Goal: Information Seeking & Learning: Learn about a topic

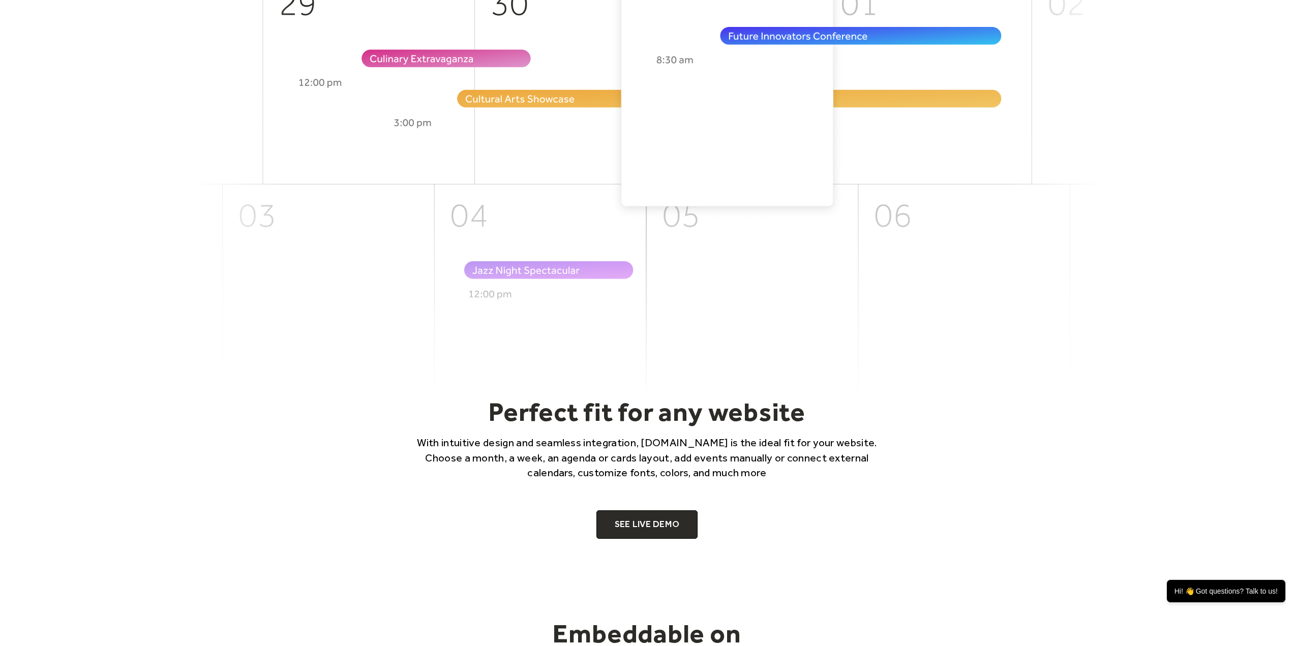
scroll to position [474, 0]
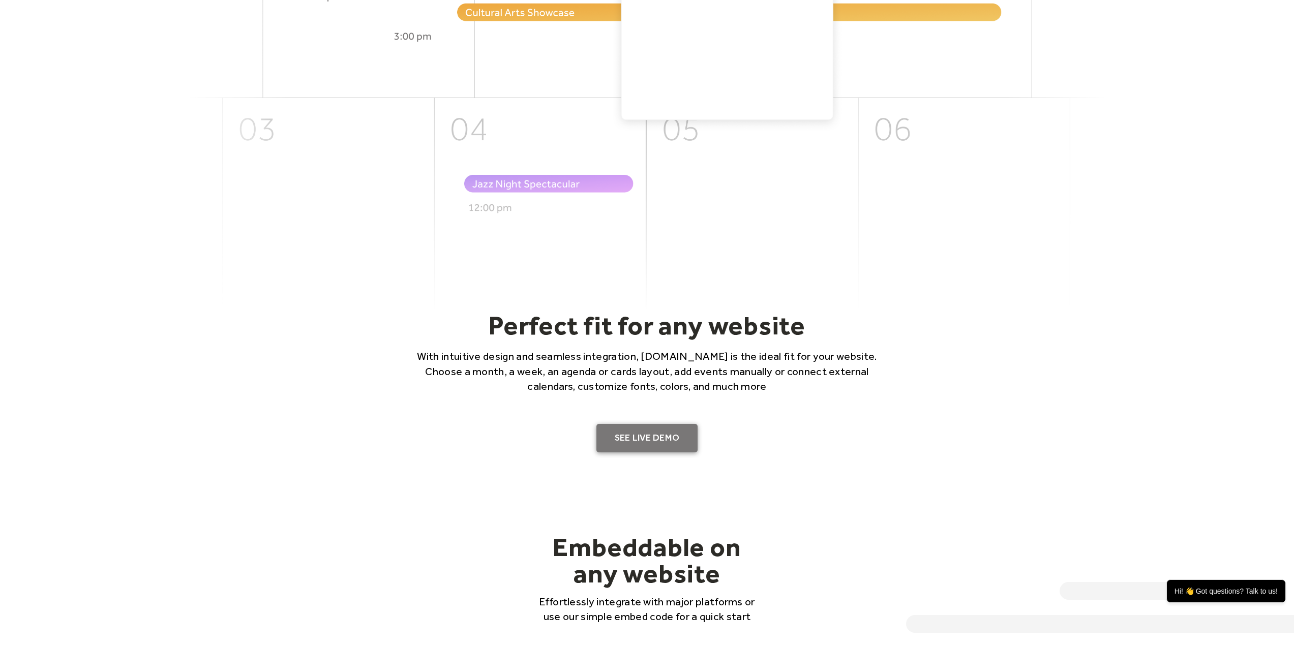
click at [643, 436] on link "SEE LIVE DEMO" at bounding box center [647, 438] width 102 height 28
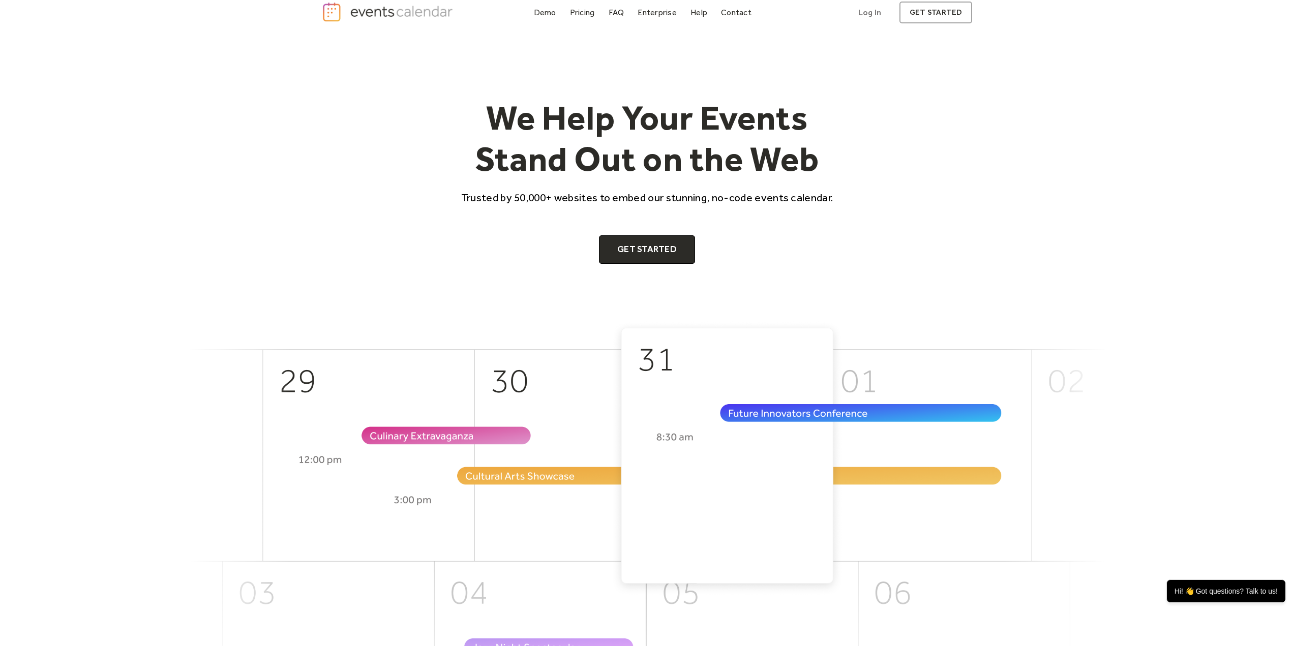
scroll to position [0, 0]
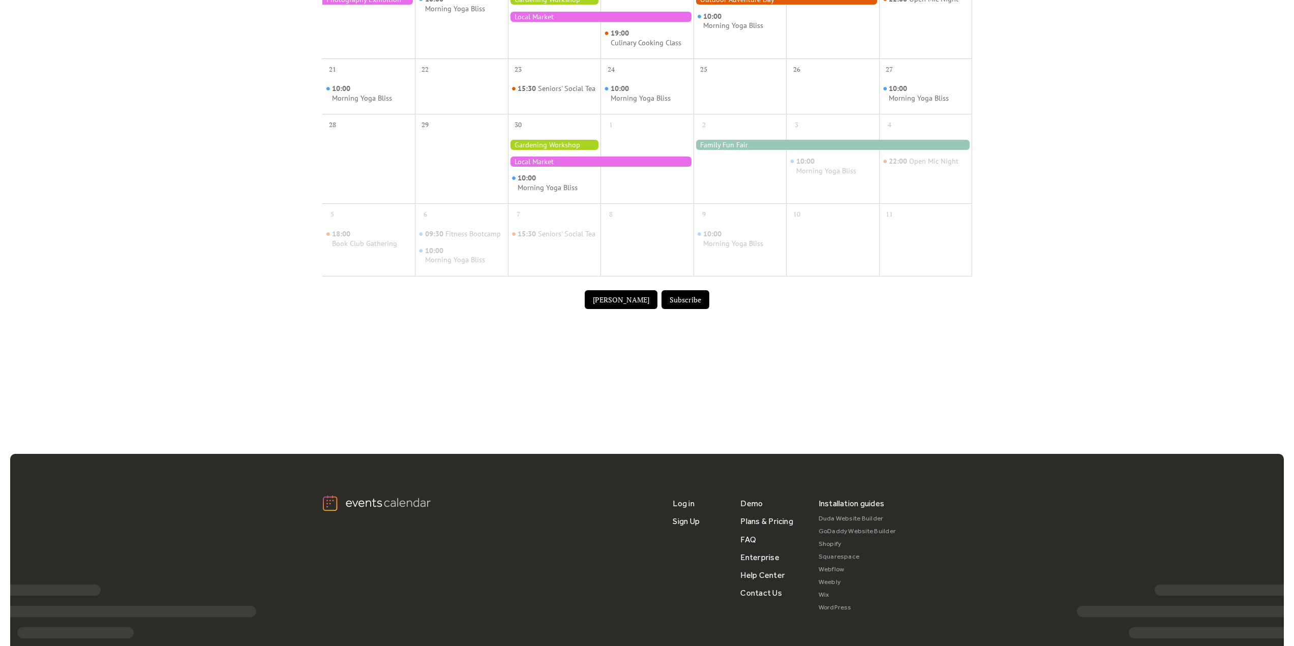
scroll to position [339, 0]
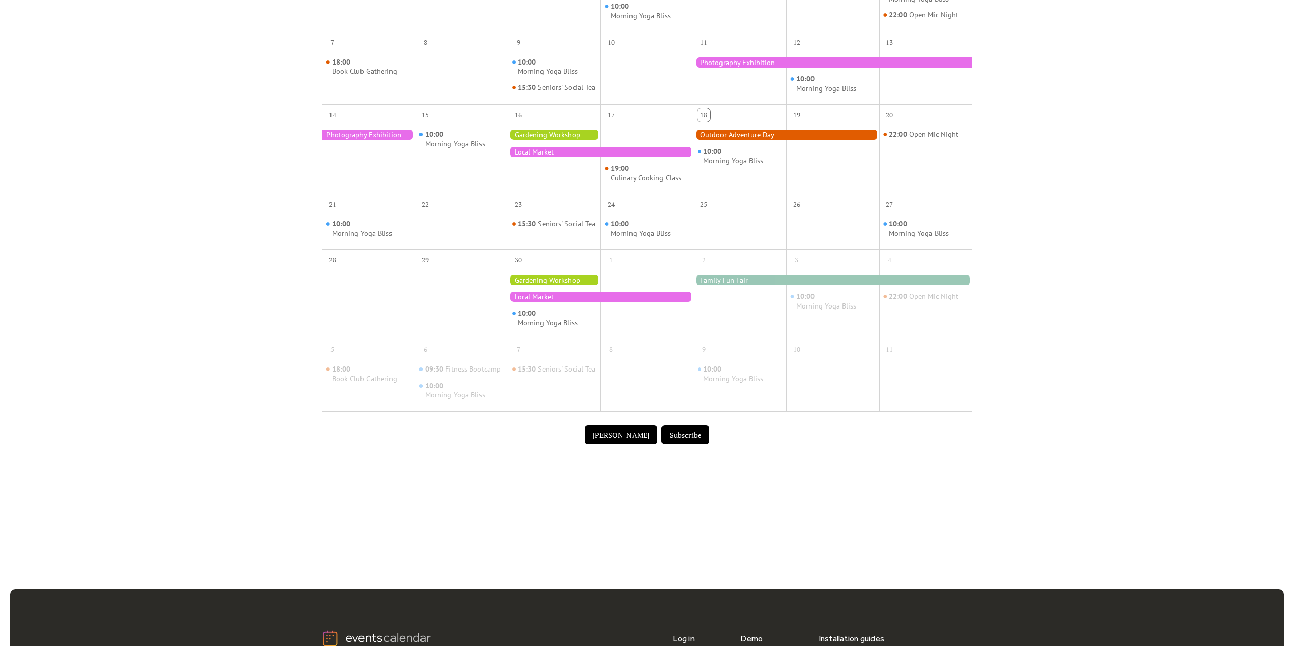
click at [721, 140] on div at bounding box center [786, 135] width 186 height 10
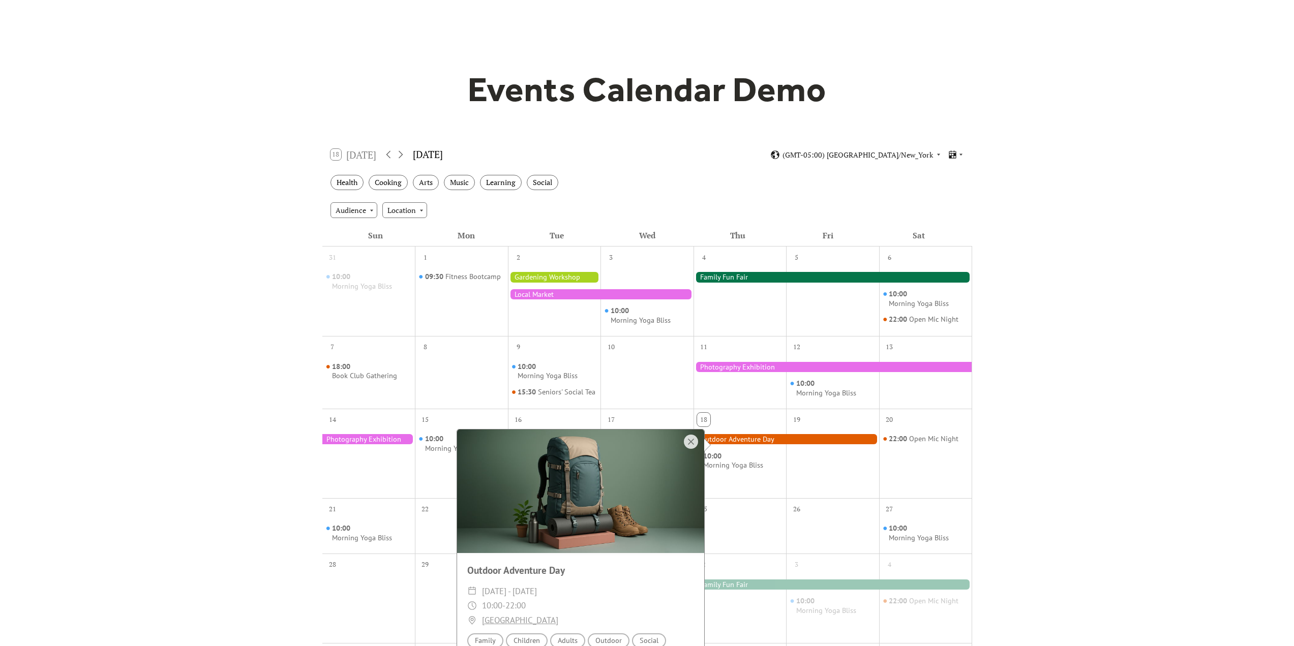
scroll to position [0, 0]
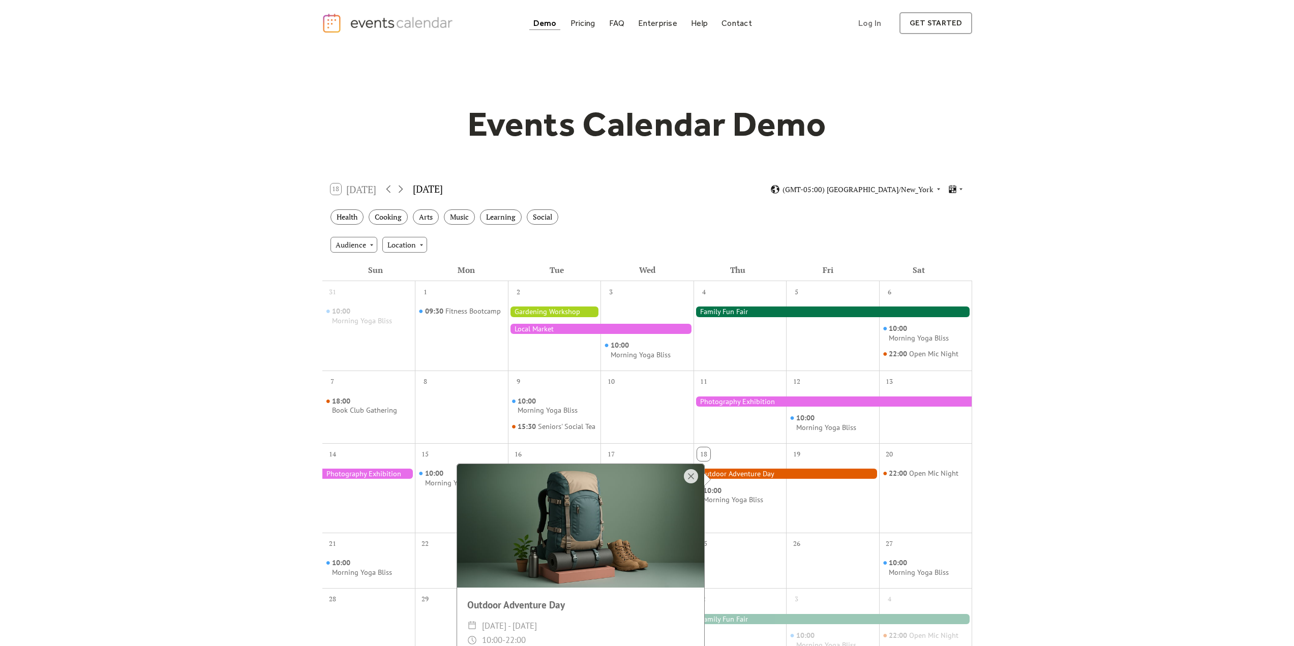
click at [1105, 348] on div "Events Calendar Demo Loading the Events Calendar..." at bounding box center [647, 446] width 1294 height 801
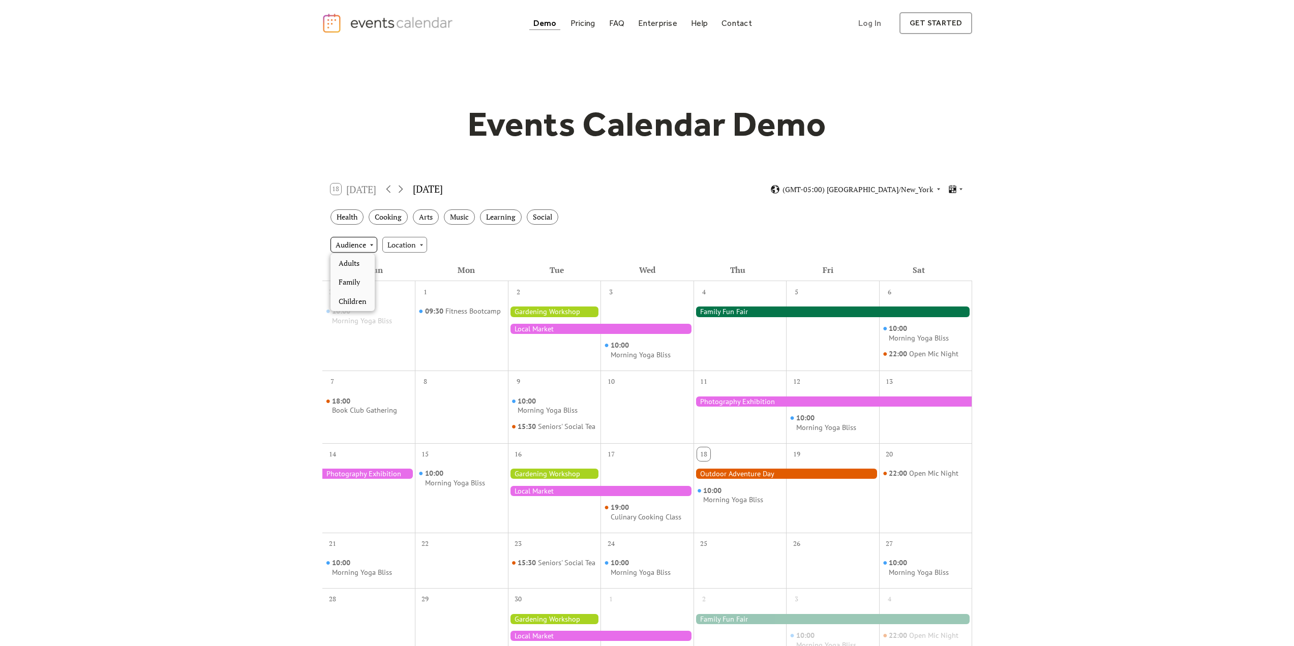
click at [371, 243] on div "Audience" at bounding box center [353, 244] width 47 height 15
drag, startPoint x: 370, startPoint y: 242, endPoint x: 399, endPoint y: 243, distance: 29.0
click at [371, 242] on div "Audience" at bounding box center [353, 244] width 47 height 15
click at [404, 242] on div "Location" at bounding box center [404, 244] width 45 height 15
click at [403, 243] on div "Location" at bounding box center [404, 244] width 45 height 15
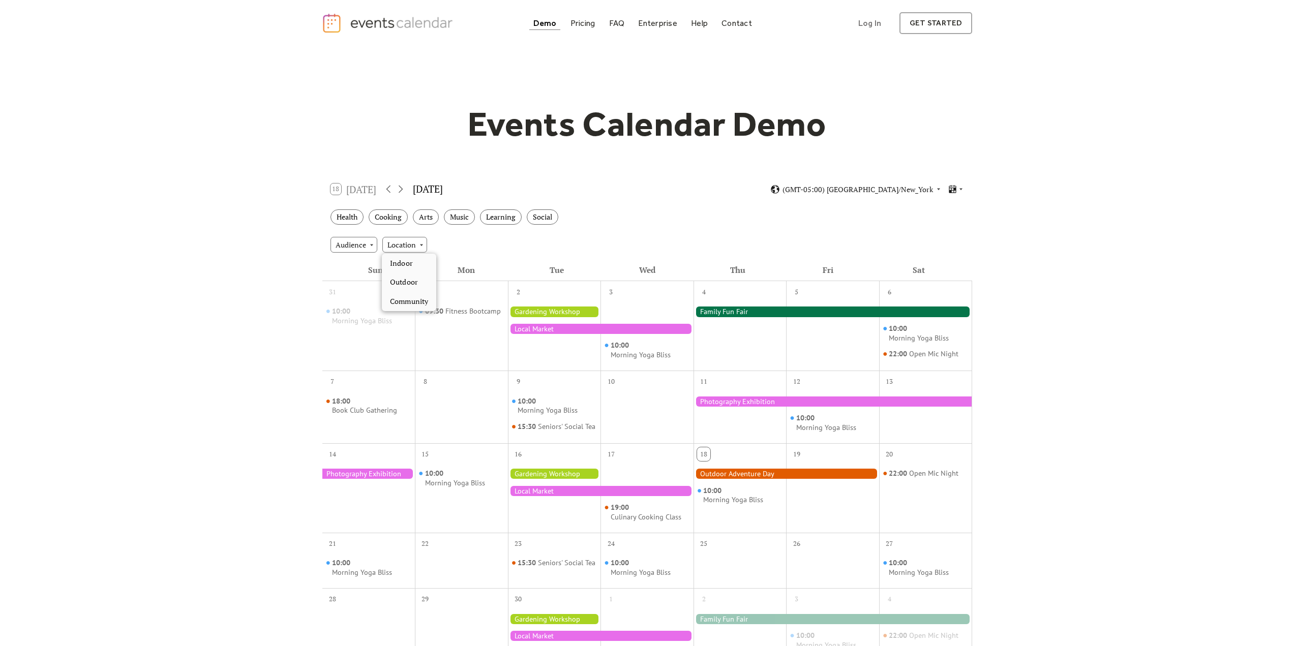
click at [622, 330] on div at bounding box center [601, 329] width 186 height 10
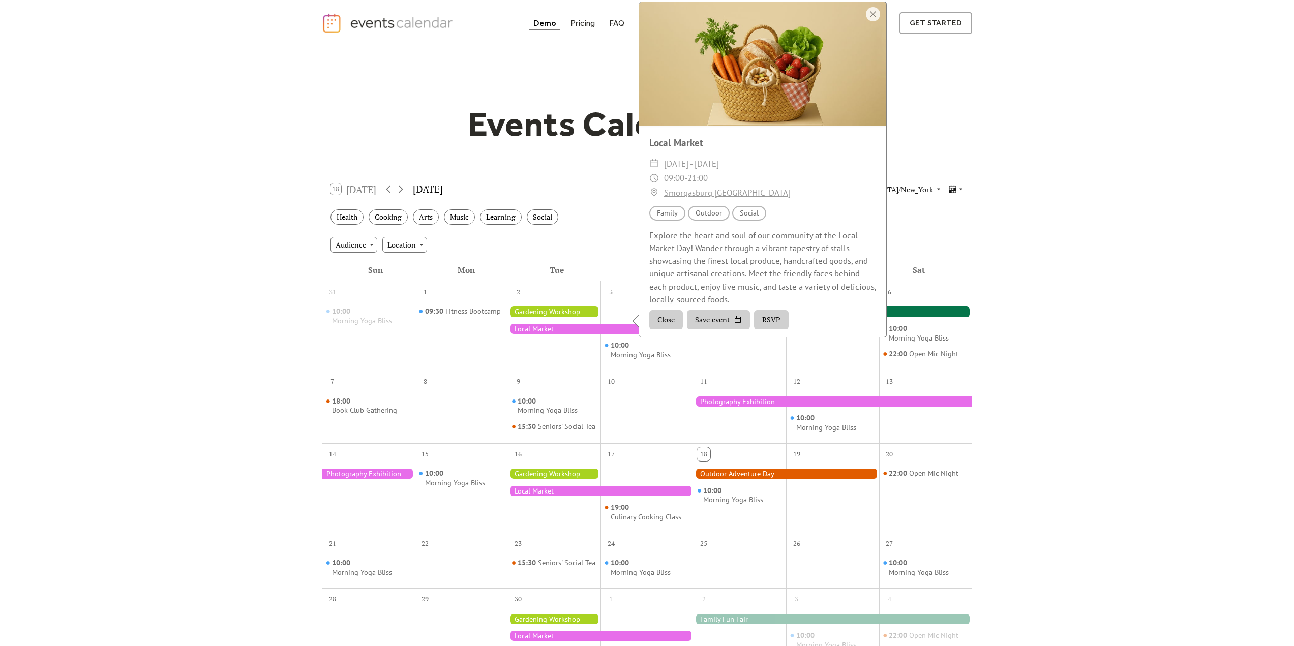
click at [919, 343] on div "10:00 Morning Yoga Bliss 22:00 Open Mic Night" at bounding box center [925, 333] width 93 height 66
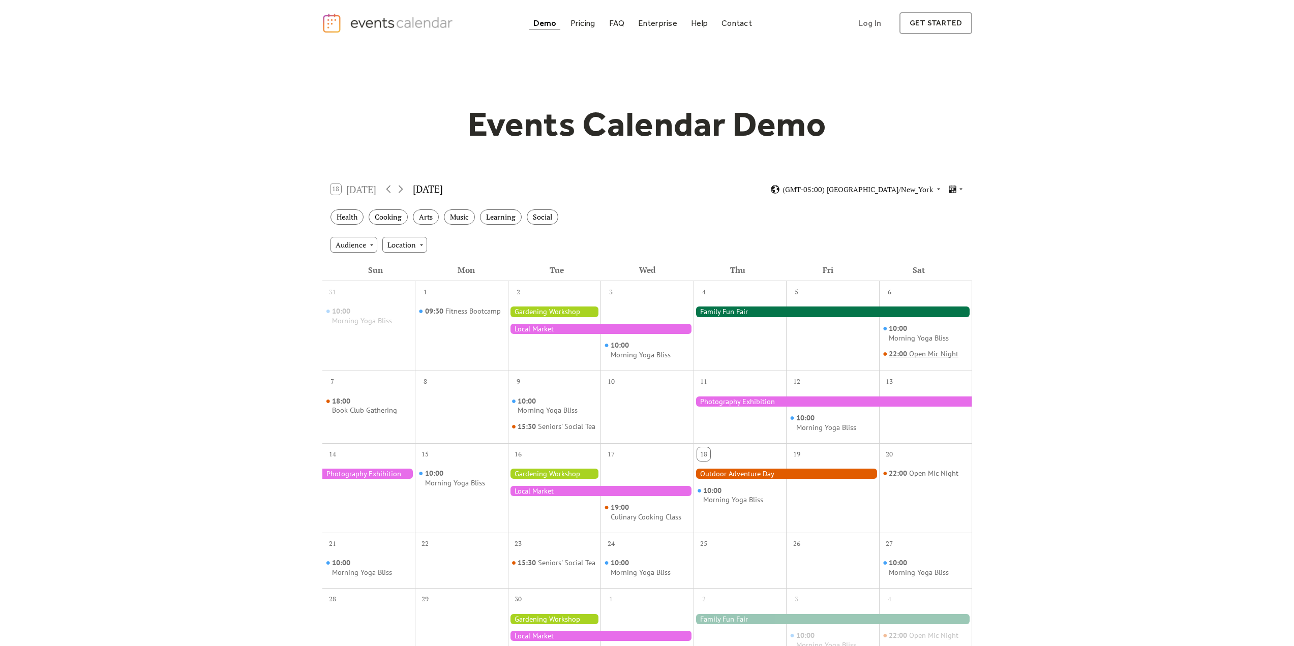
click at [920, 352] on div "Open Mic Night" at bounding box center [933, 354] width 49 height 10
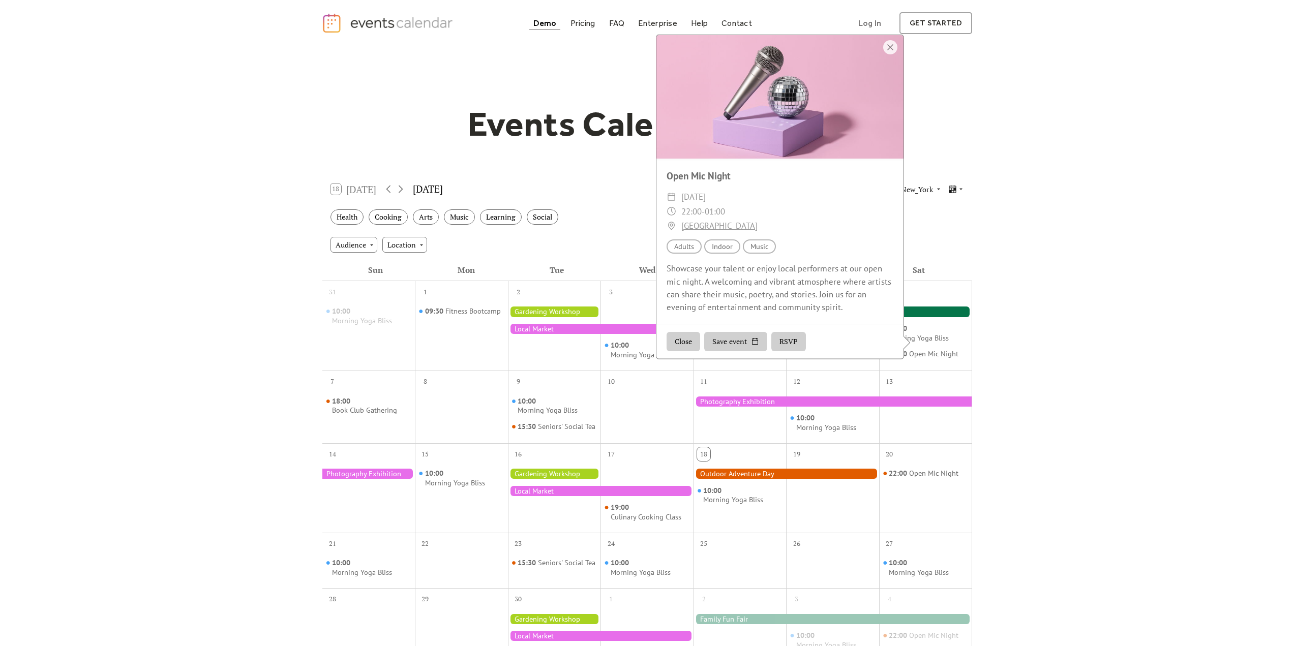
click at [799, 147] on div at bounding box center [779, 97] width 247 height 124
click at [756, 140] on div at bounding box center [779, 97] width 247 height 124
click at [754, 351] on button "Save event" at bounding box center [735, 341] width 63 height 19
click at [807, 297] on div "Showcase your talent or enjoy local performers at our open mic night. A welcomi…" at bounding box center [779, 287] width 247 height 51
click at [1006, 330] on div "Events Calendar Demo Loading the Events Calendar..." at bounding box center [647, 446] width 1294 height 801
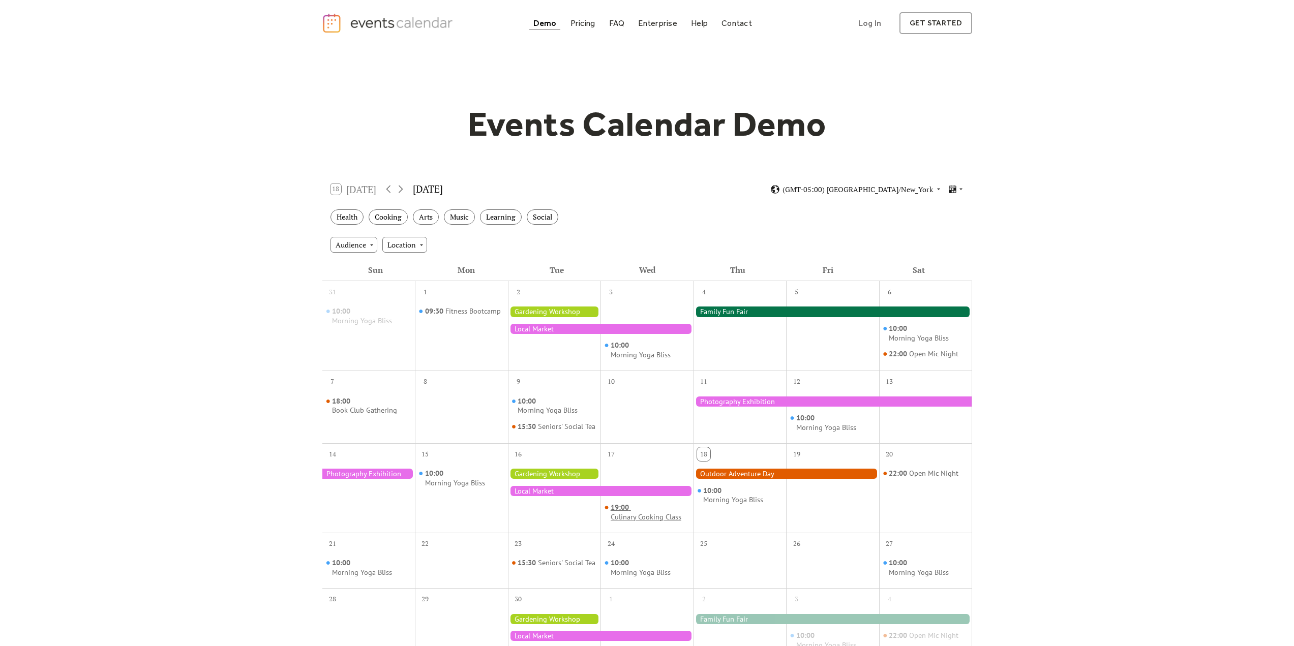
click at [635, 520] on div "19:00 Culinary Cooking Class" at bounding box center [650, 512] width 79 height 19
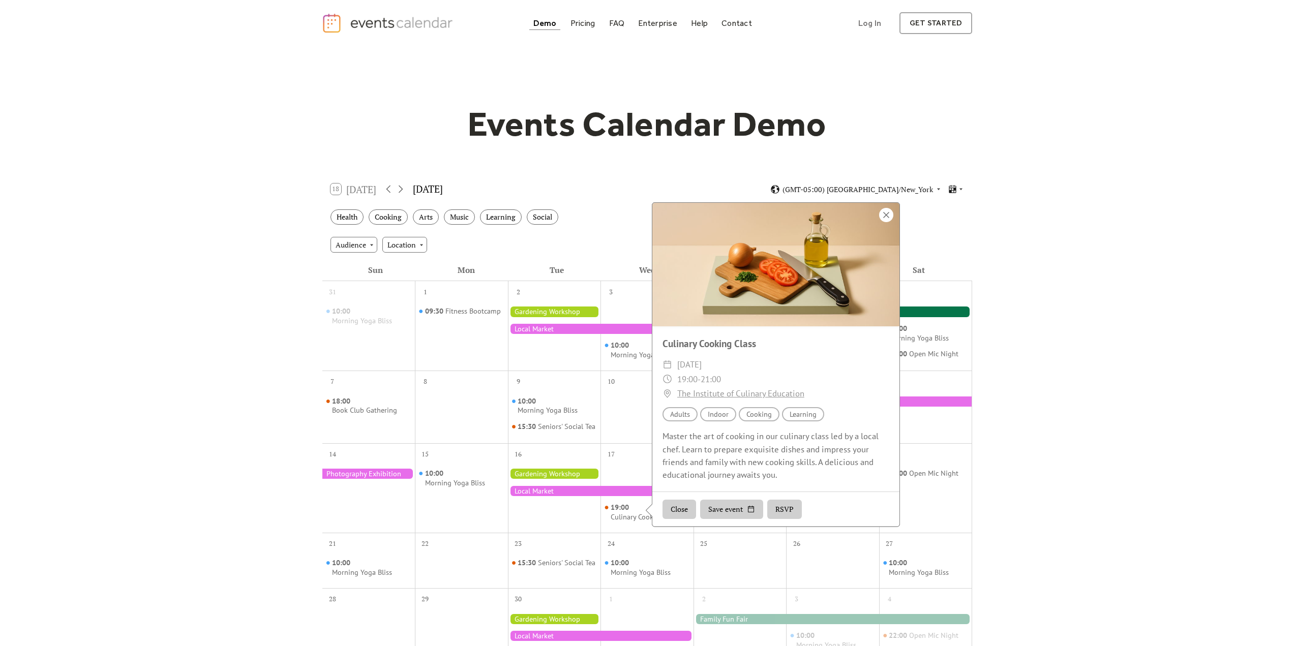
click at [889, 222] on div at bounding box center [886, 215] width 14 height 14
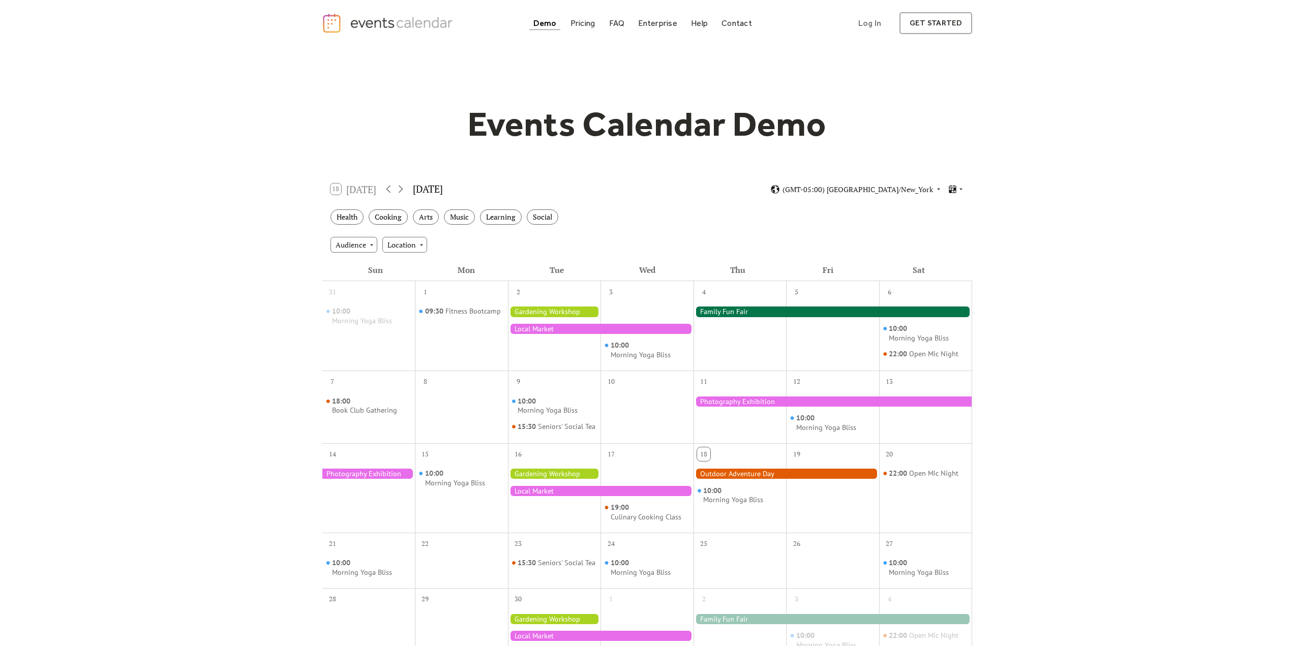
click at [403, 479] on div at bounding box center [368, 474] width 93 height 10
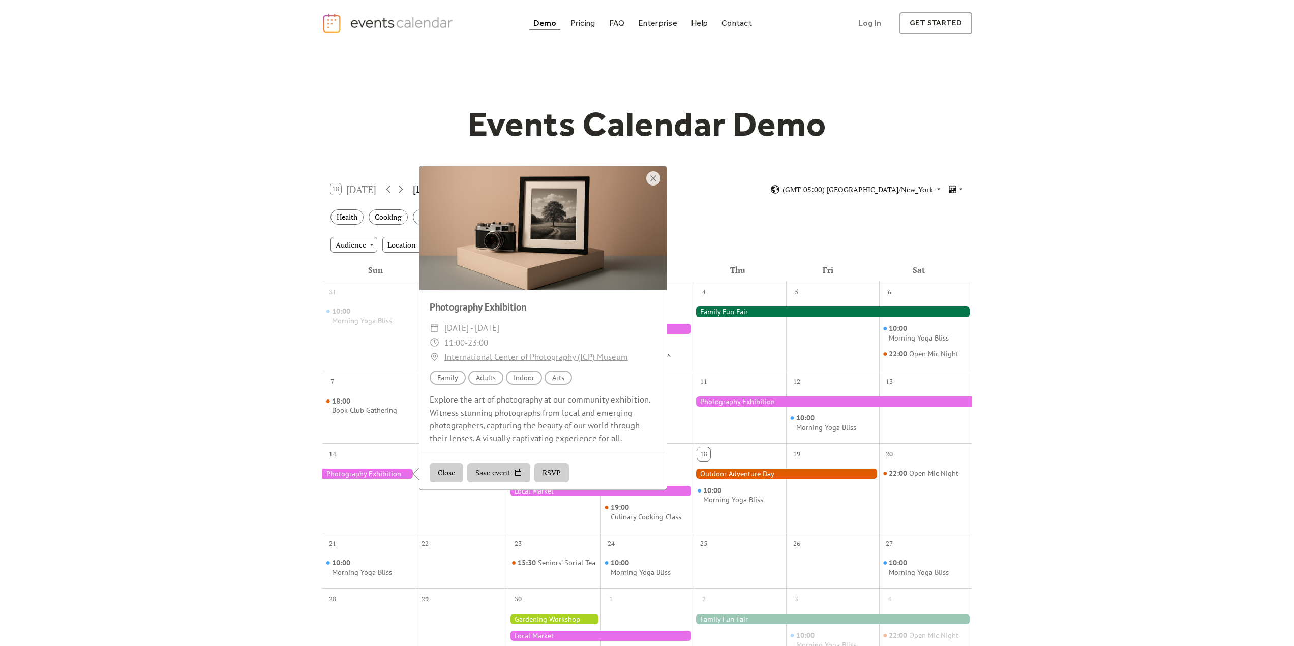
click at [518, 264] on div at bounding box center [542, 228] width 247 height 124
click at [492, 434] on div "Explore the art of photography at our community exhibition. Witness stunning ph…" at bounding box center [542, 418] width 247 height 51
click at [291, 362] on div "Events Calendar Demo Loading the Events Calendar..." at bounding box center [647, 446] width 1294 height 801
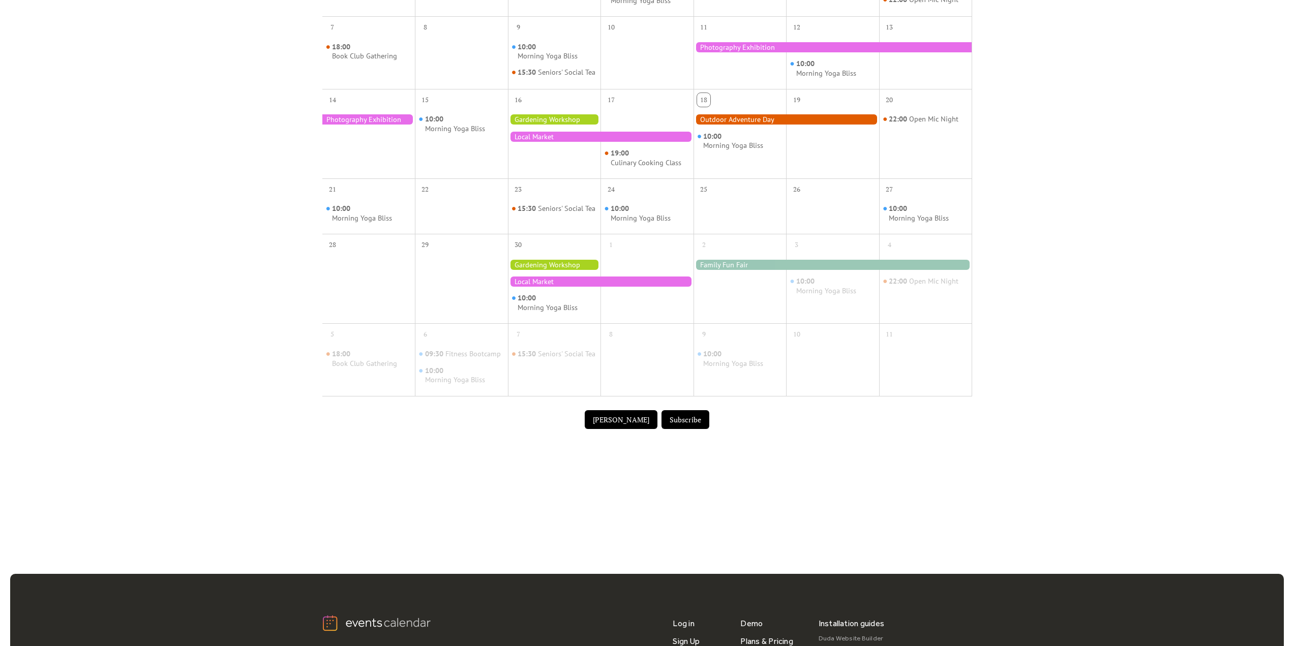
scroll to position [203, 0]
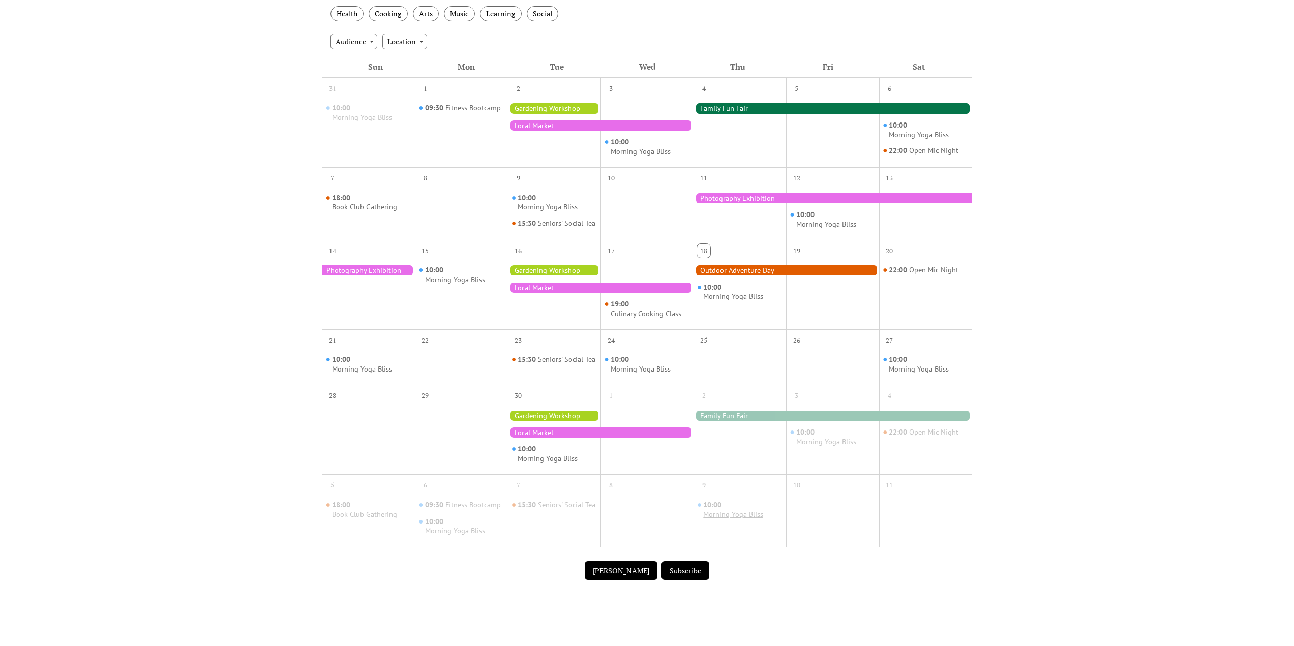
click at [718, 520] on div "Morning Yoga Bliss" at bounding box center [733, 515] width 60 height 10
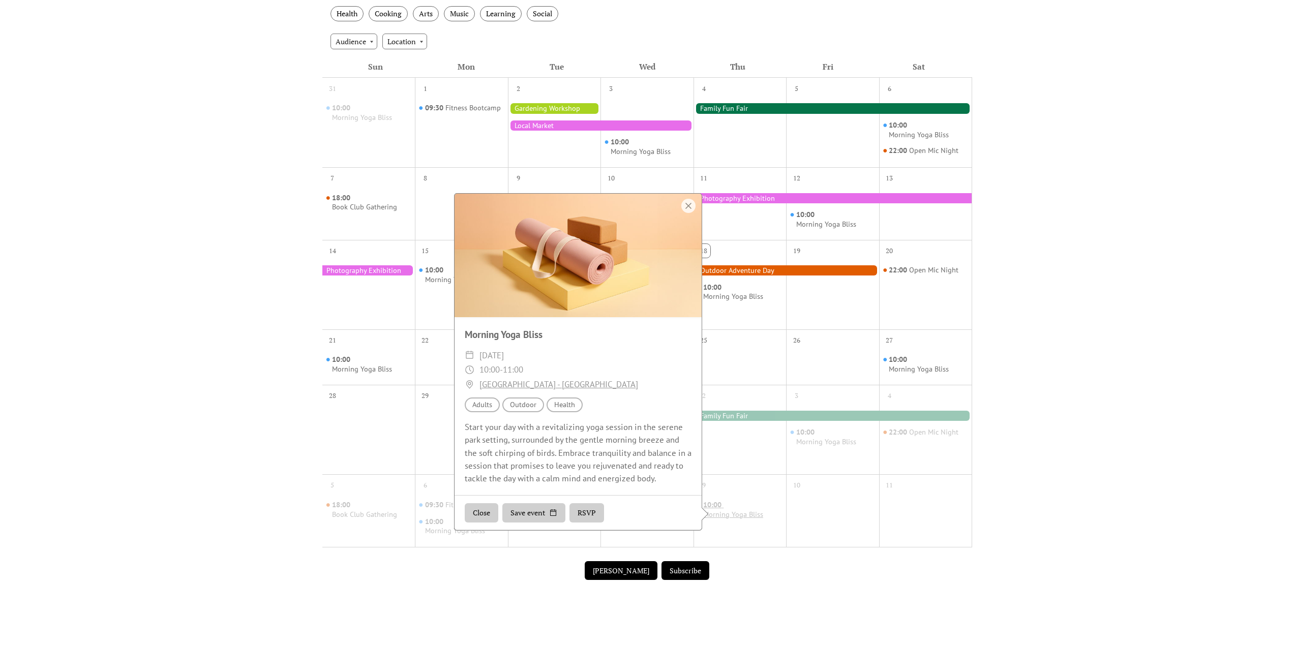
click at [723, 520] on div "Morning Yoga Bliss" at bounding box center [733, 515] width 60 height 10
click at [722, 520] on div "Morning Yoga Bliss" at bounding box center [733, 515] width 60 height 10
click at [791, 535] on div at bounding box center [832, 518] width 93 height 48
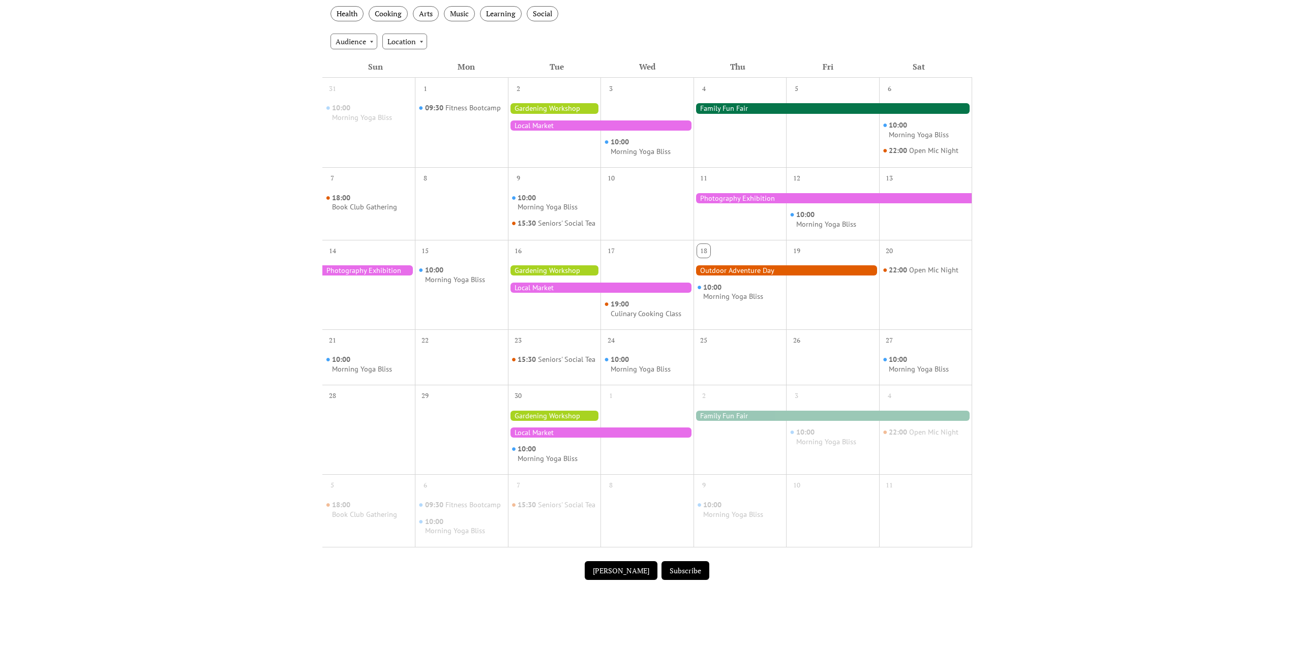
drag, startPoint x: 721, startPoint y: 523, endPoint x: 745, endPoint y: 573, distance: 55.5
click at [745, 573] on div "[PERSON_NAME] Subscribe" at bounding box center [647, 571] width 650 height 32
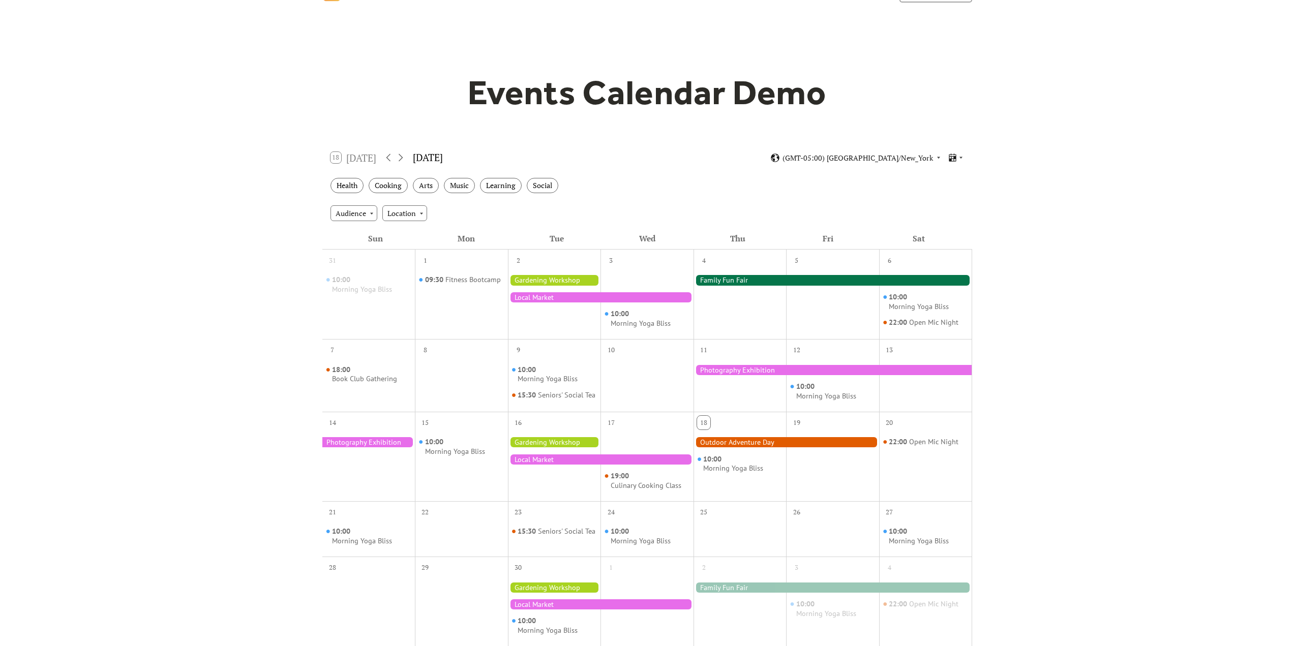
scroll to position [0, 0]
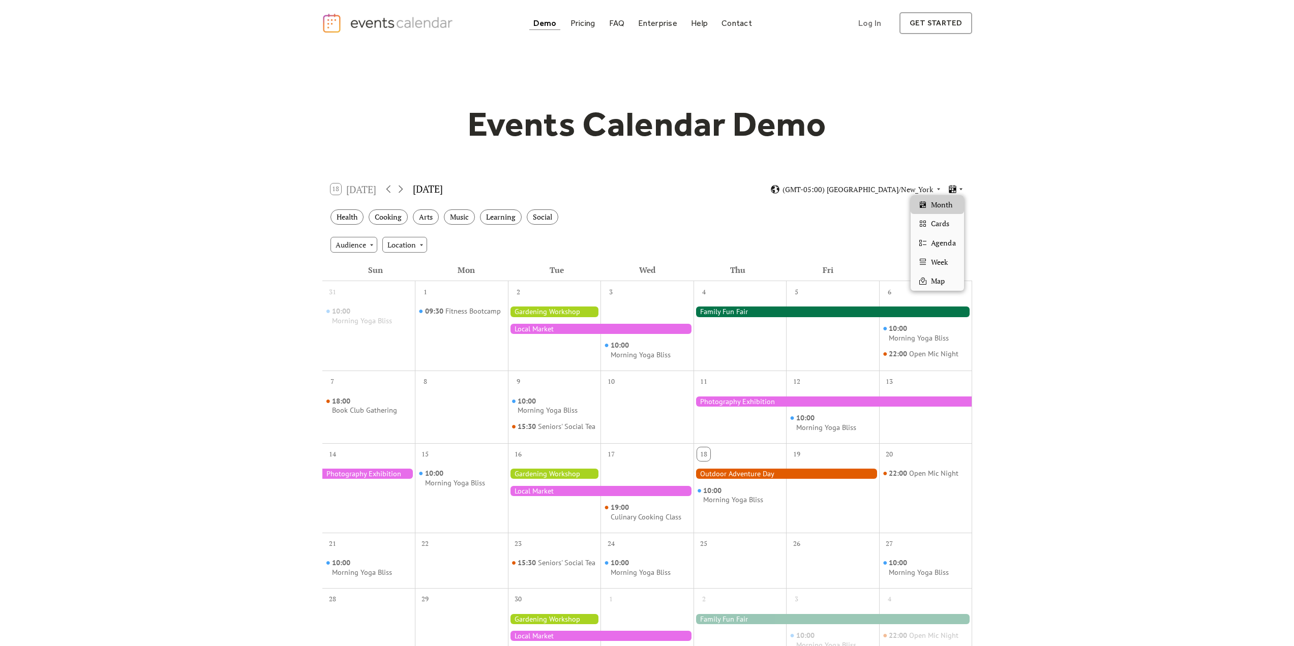
click at [962, 190] on icon at bounding box center [961, 189] width 6 height 6
click at [1039, 251] on div "Events Calendar Demo Loading the Events Calendar..." at bounding box center [647, 446] width 1294 height 801
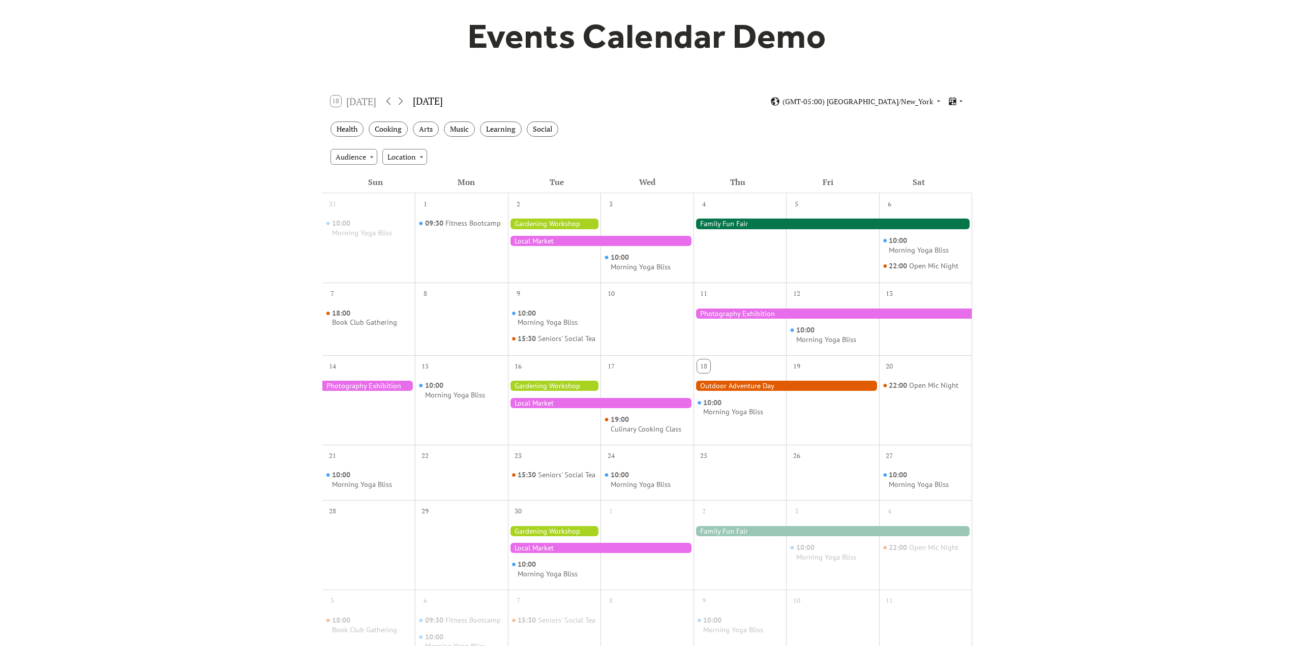
scroll to position [68, 0]
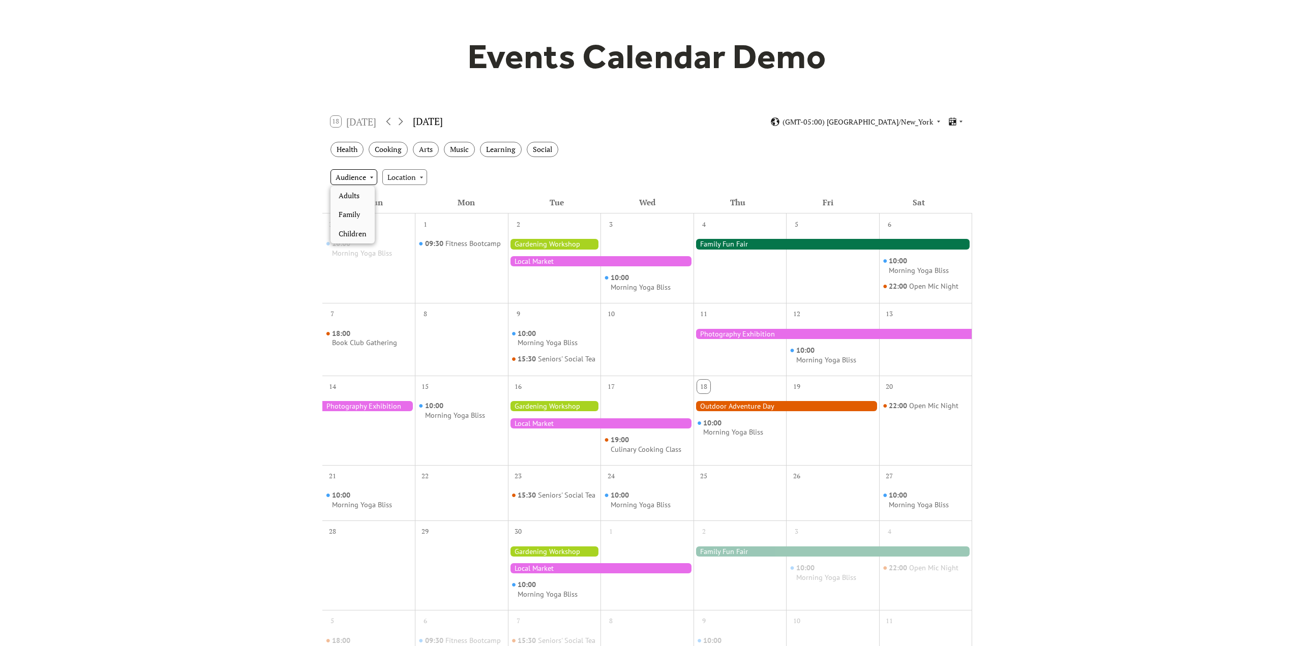
click at [371, 175] on div "Audience" at bounding box center [353, 176] width 47 height 15
click at [620, 187] on div "Audience Location" at bounding box center [647, 176] width 650 height 27
